Goal: Find contact information: Find contact information

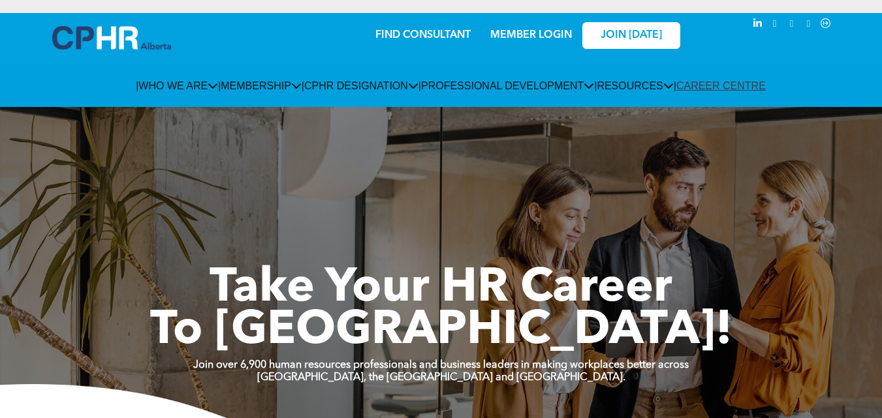
scroll to position [2538, 0]
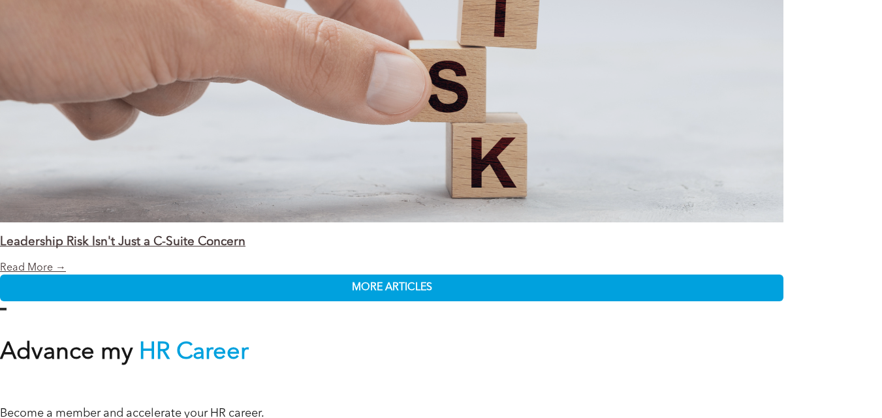
copy span "T2G 1A1"
drag, startPoint x: 402, startPoint y: 268, endPoint x: 356, endPoint y: 263, distance: 46.6
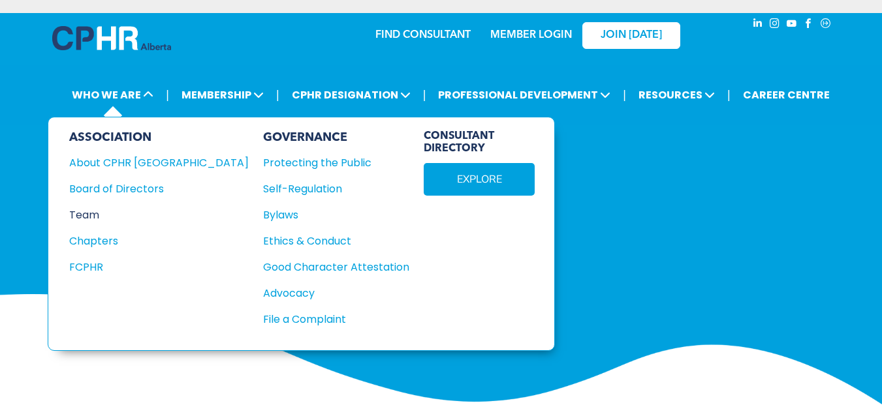
click at [91, 213] on div "Team" at bounding box center [150, 215] width 162 height 16
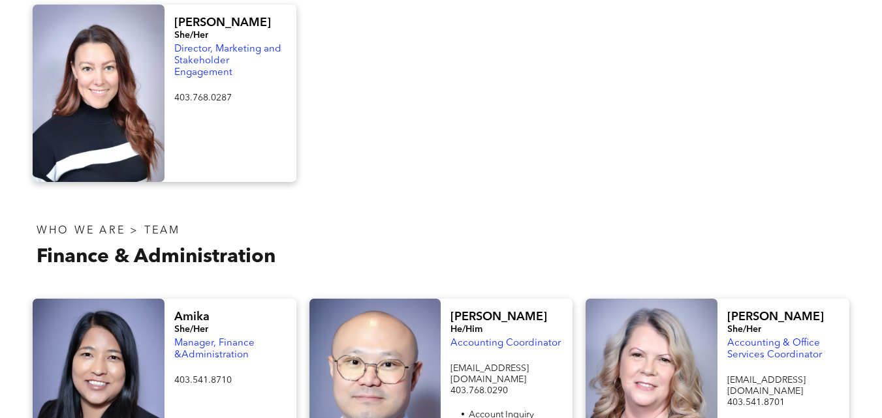
scroll to position [1958, 0]
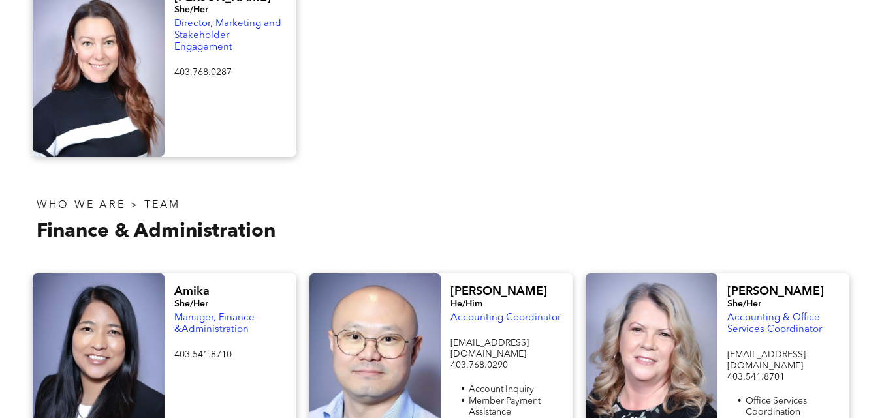
click at [196, 286] on span "Amika" at bounding box center [191, 292] width 35 height 12
click at [226, 313] on span "Manager, Finance &Administration" at bounding box center [214, 324] width 80 height 22
click at [93, 273] on div at bounding box center [99, 368] width 132 height 191
click at [196, 273] on div "Amika She/Her Manager, Finance &Administration 403.541.8710 ﻿" at bounding box center [230, 368] width 132 height 191
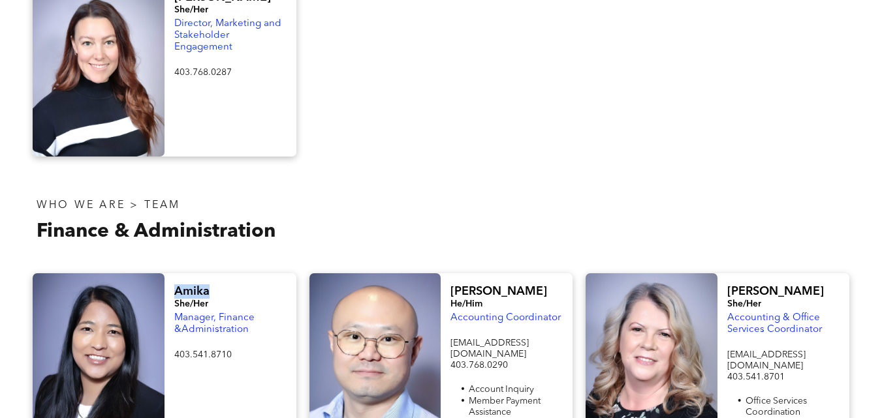
click at [196, 273] on div "Amika She/Her Manager, Finance &Administration 403.541.8710 ﻿" at bounding box center [230, 368] width 132 height 191
click at [410, 183] on div "WHO WE ARE > TEAM Finance & Administration" at bounding box center [233, 222] width 415 height 78
click at [196, 286] on span "Amika" at bounding box center [191, 292] width 35 height 12
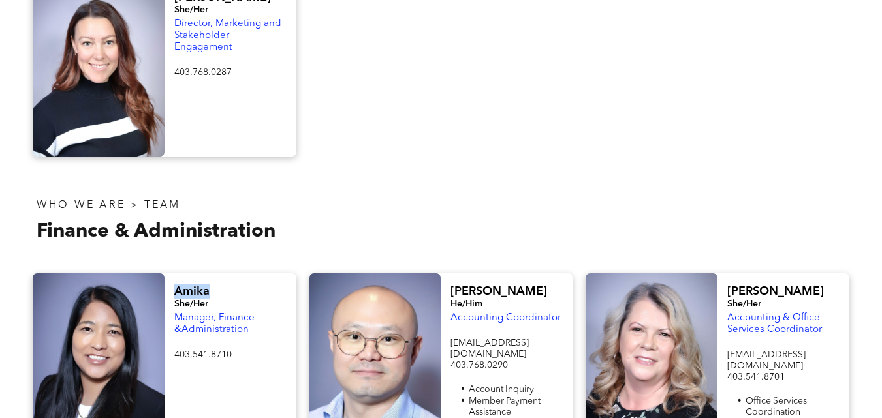
click at [196, 286] on span "Amika" at bounding box center [191, 292] width 35 height 12
copy div "Amika"
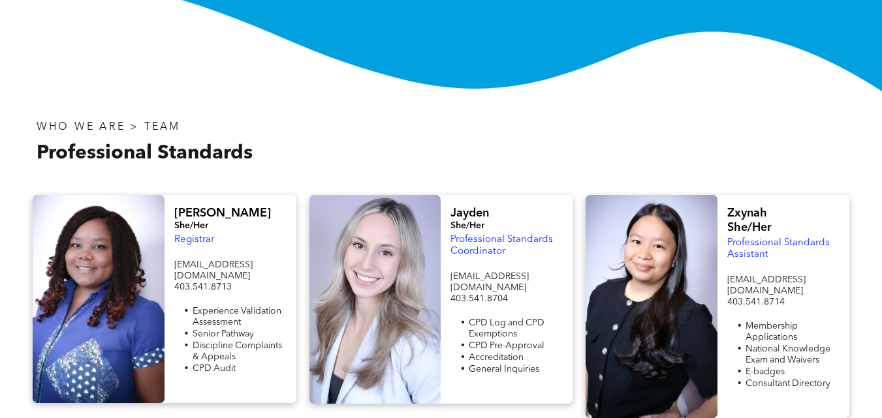
scroll to position [0, 0]
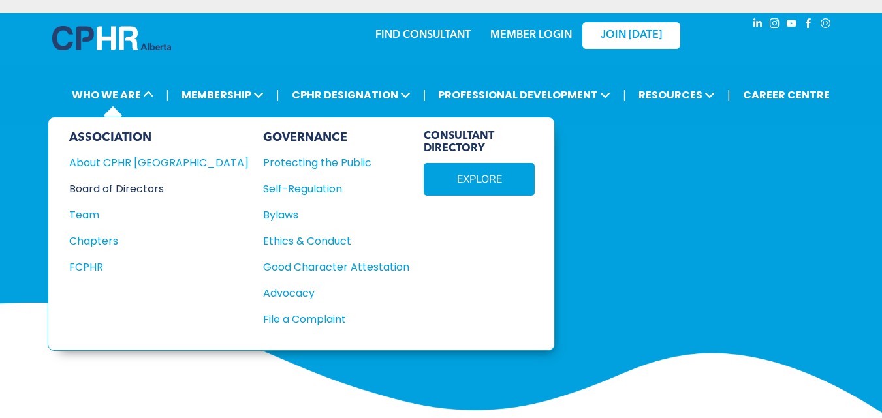
click at [113, 189] on div "Board of Directors" at bounding box center [150, 189] width 162 height 16
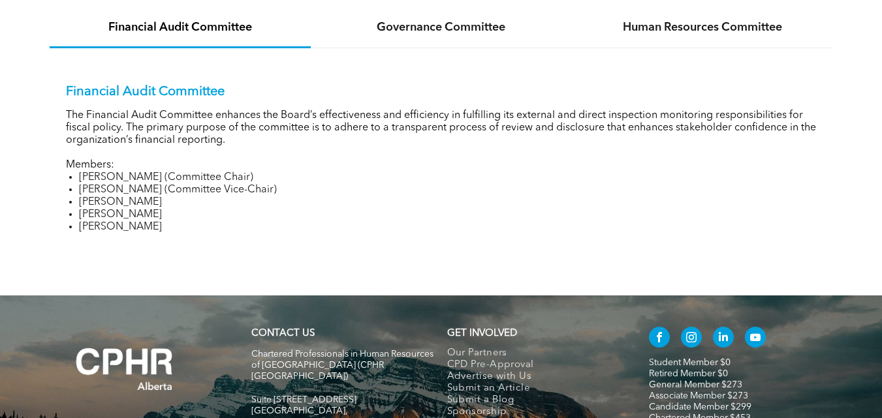
scroll to position [1892, 0]
